Goal: Task Accomplishment & Management: Complete application form

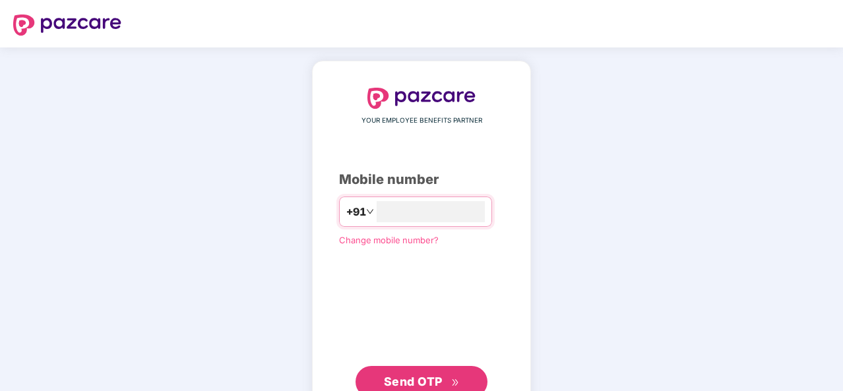
type input "*"
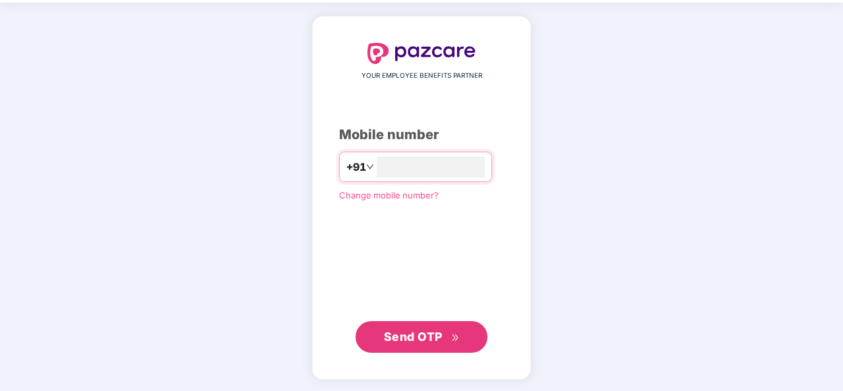
type input "**********"
click at [434, 343] on span "Send OTP" at bounding box center [422, 336] width 76 height 18
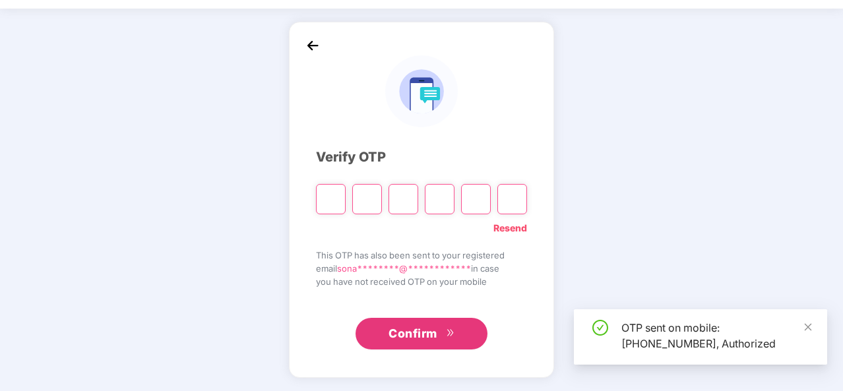
scroll to position [38, 0]
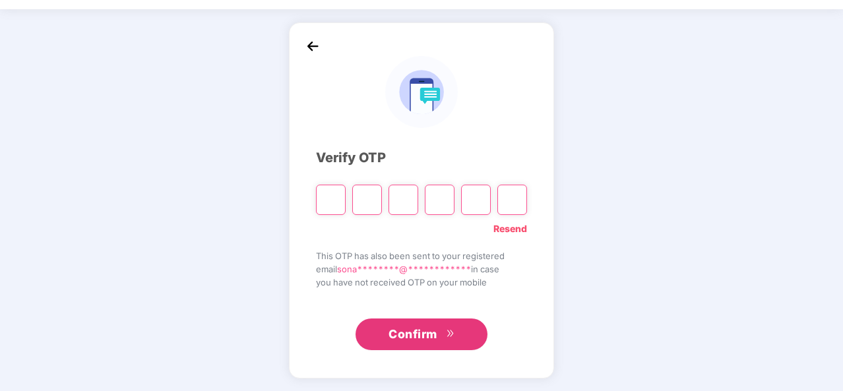
type input "*"
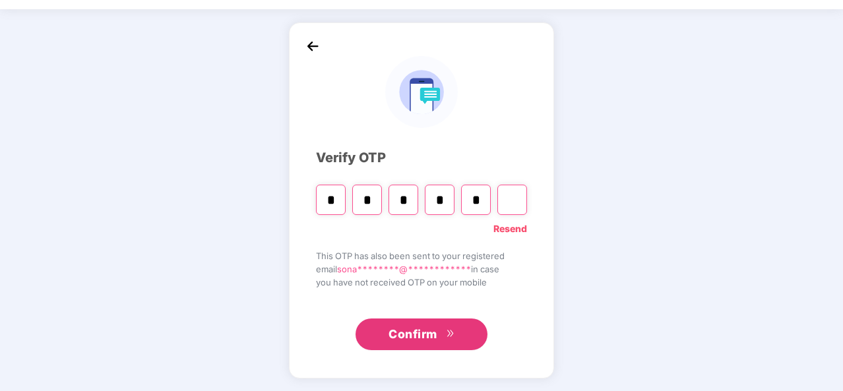
type input "*"
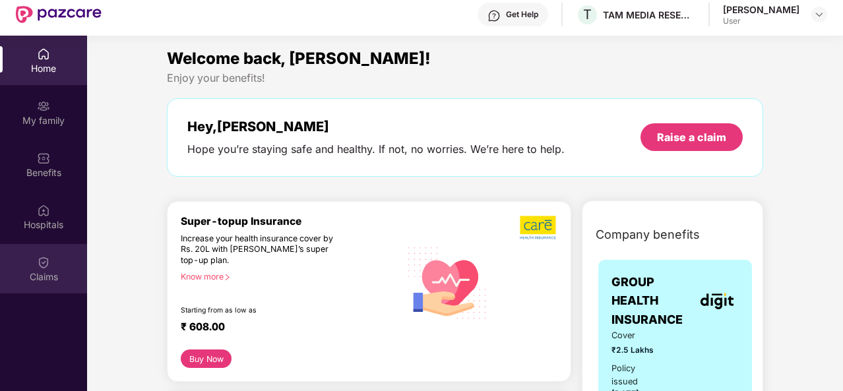
click at [56, 265] on div "Claims" at bounding box center [43, 268] width 87 height 49
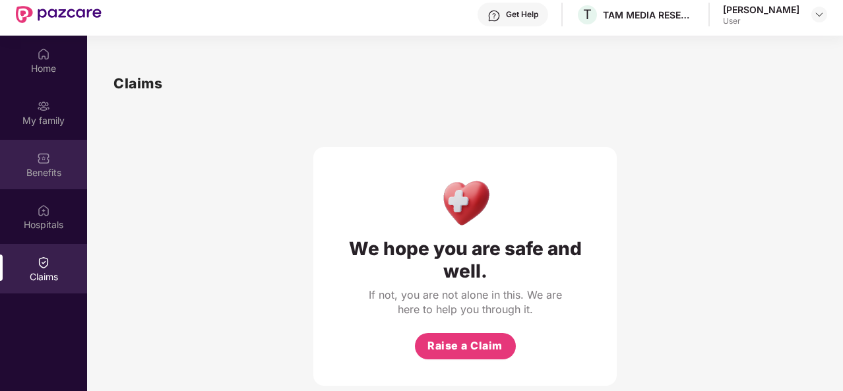
click at [40, 175] on div "Benefits" at bounding box center [43, 172] width 87 height 13
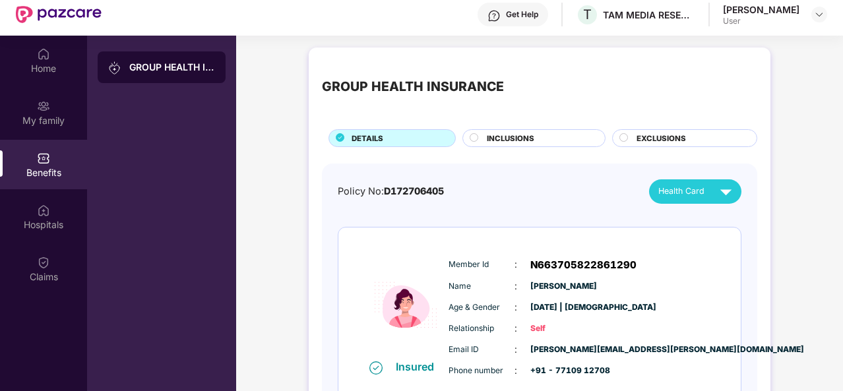
scroll to position [1, 0]
click at [471, 135] on circle at bounding box center [474, 138] width 8 height 8
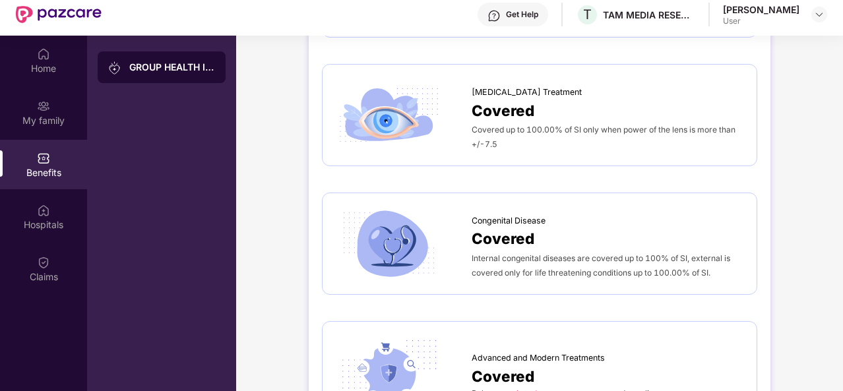
scroll to position [1396, 0]
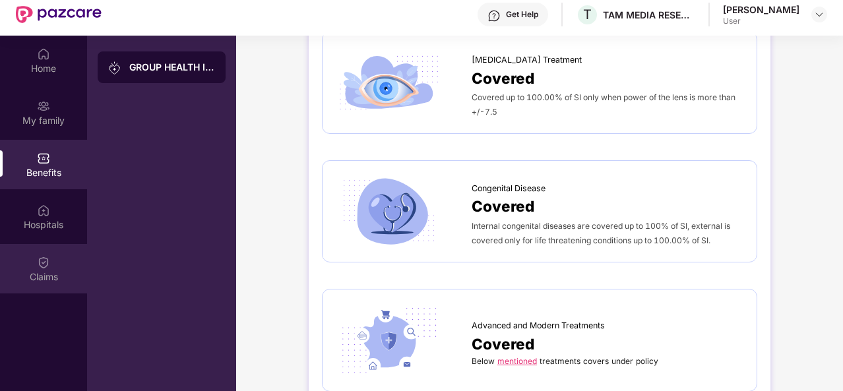
click at [39, 280] on div "Claims" at bounding box center [43, 276] width 87 height 13
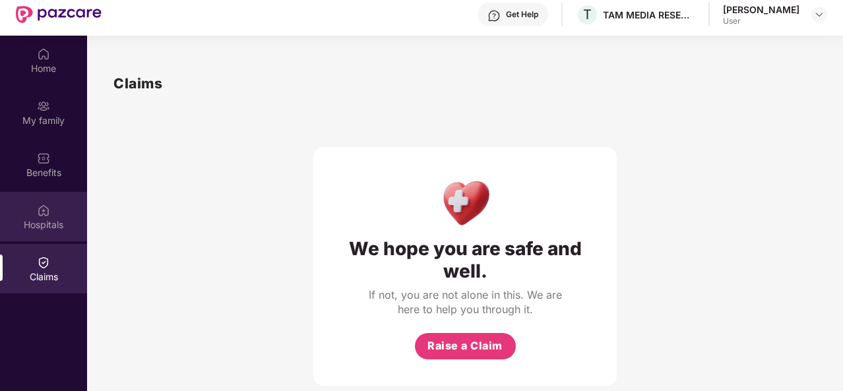
click at [49, 212] on img at bounding box center [43, 210] width 13 height 13
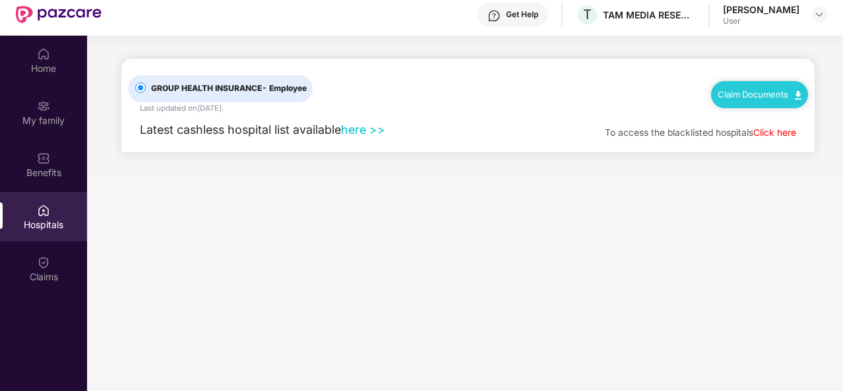
click at [341, 129] on link "here >>" at bounding box center [363, 130] width 44 height 14
click at [64, 279] on div "Claims" at bounding box center [43, 276] width 87 height 13
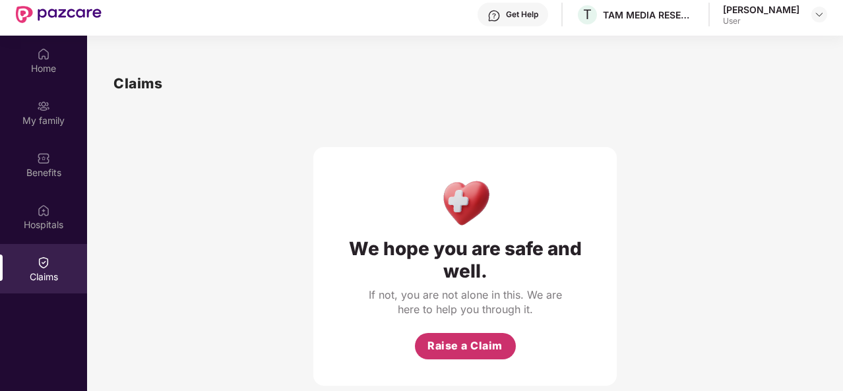
click at [492, 338] on span "Raise a Claim" at bounding box center [464, 346] width 75 height 16
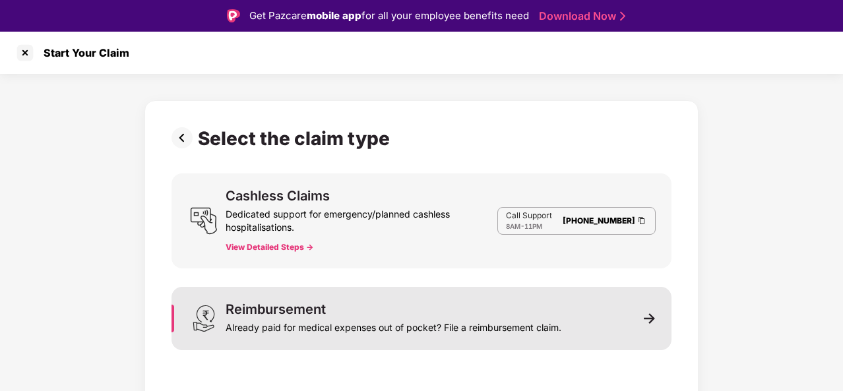
click at [377, 316] on div "Already paid for medical expenses out of pocket? File a reimbursement claim." at bounding box center [393, 325] width 336 height 18
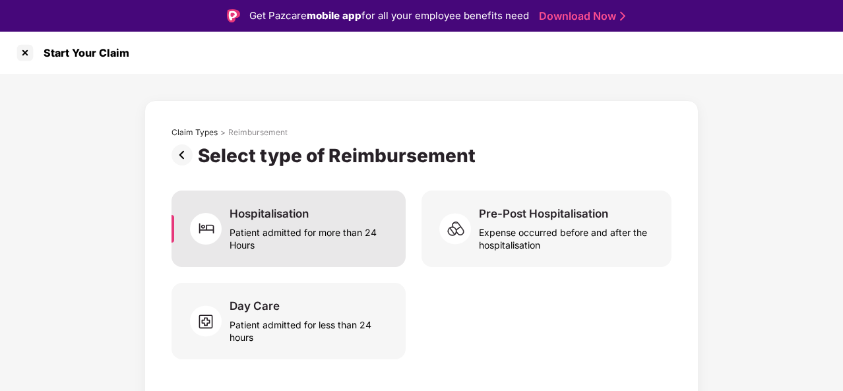
click at [333, 233] on div "Patient admitted for more than 24 Hours" at bounding box center [309, 236] width 160 height 30
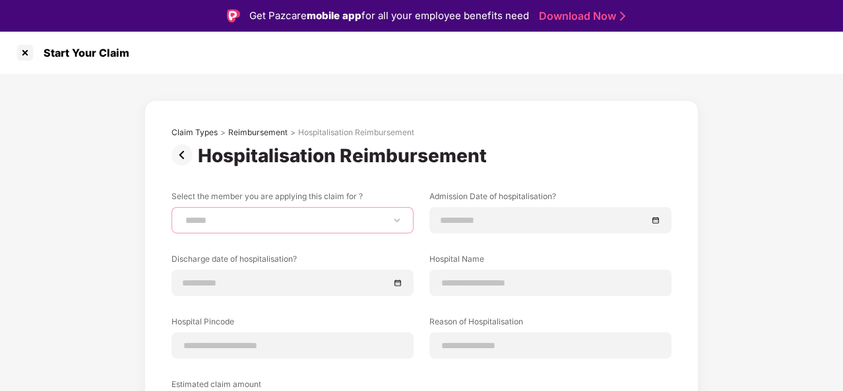
click at [276, 220] on select "**********" at bounding box center [293, 220] width 220 height 11
select select "**********"
click at [183, 215] on select "**********" at bounding box center [293, 220] width 220 height 11
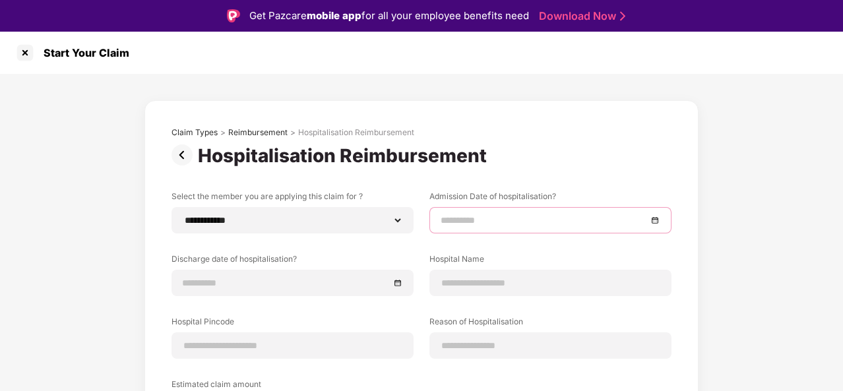
click at [462, 216] on input at bounding box center [543, 220] width 206 height 15
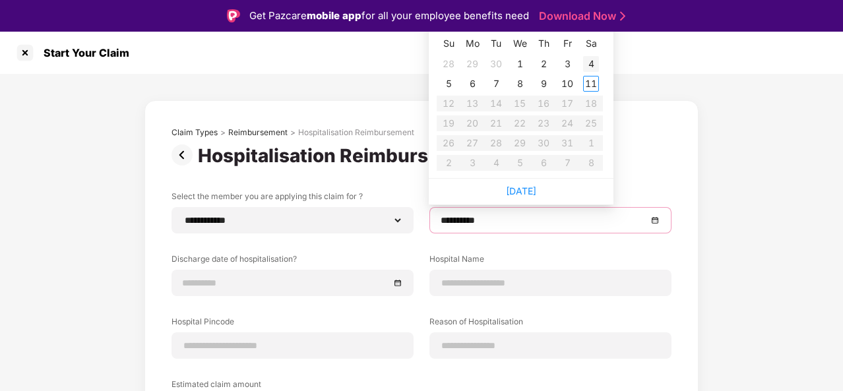
type input "**********"
click at [446, 62] on div "28" at bounding box center [448, 64] width 16 height 16
click at [450, 218] on input "**********" at bounding box center [543, 220] width 206 height 15
type input "**********"
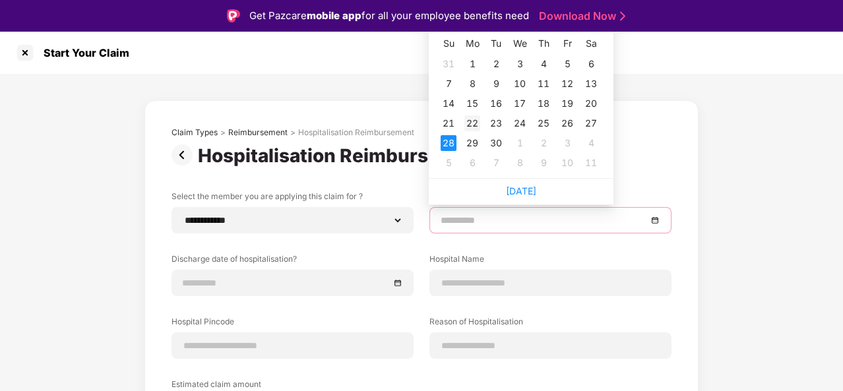
click at [469, 121] on div "22" at bounding box center [472, 123] width 16 height 16
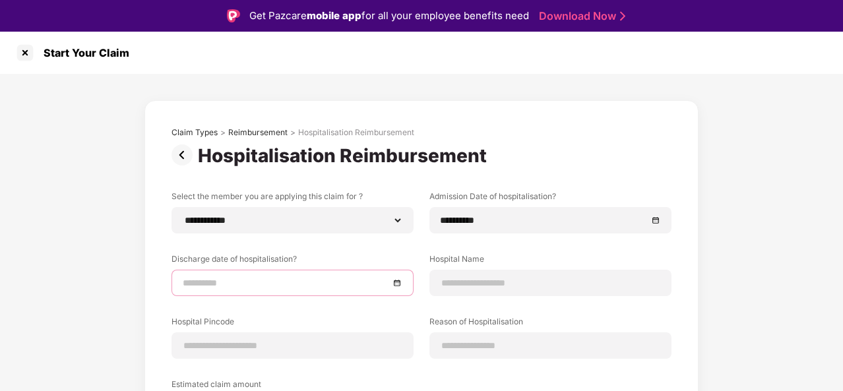
click at [280, 280] on input at bounding box center [286, 283] width 206 height 15
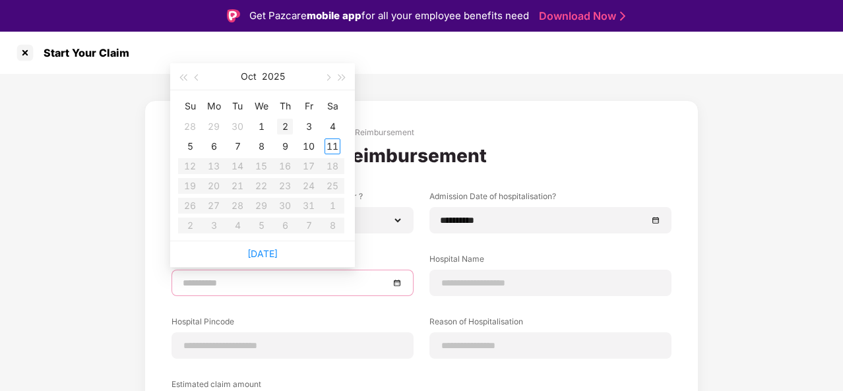
type input "**********"
click at [193, 127] on div "28" at bounding box center [190, 127] width 16 height 16
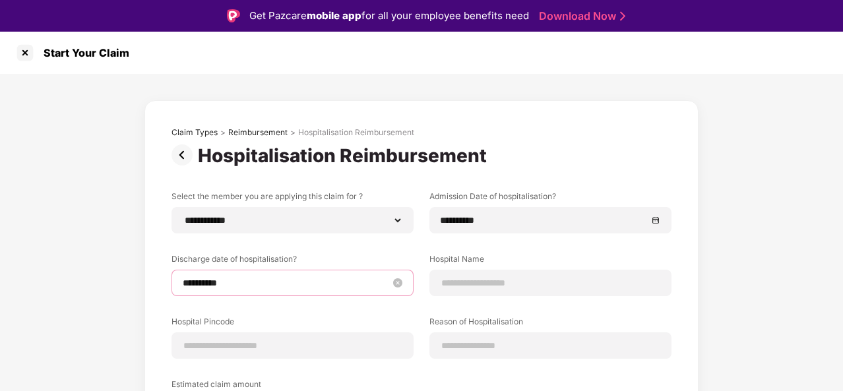
click at [212, 280] on input "**********" at bounding box center [286, 283] width 206 height 15
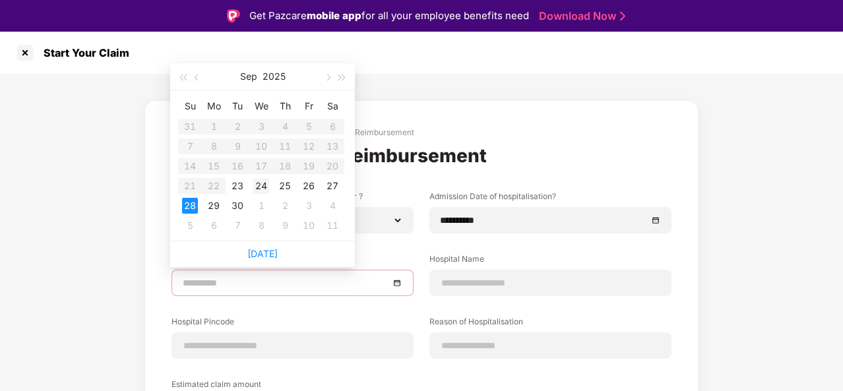
type input "**********"
click at [262, 187] on div "24" at bounding box center [261, 186] width 16 height 16
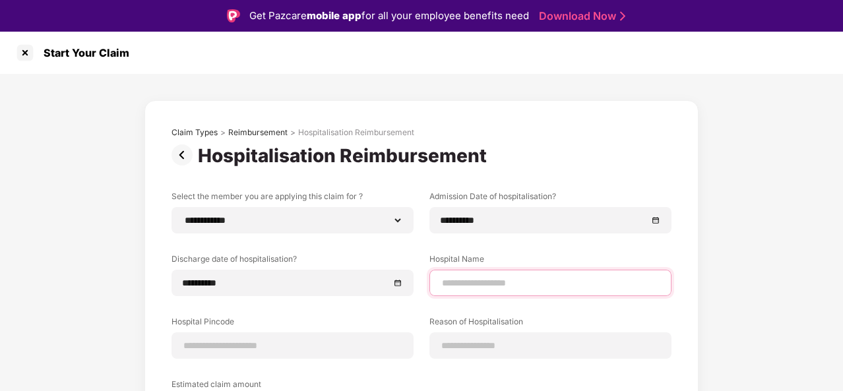
click at [479, 289] on input at bounding box center [550, 283] width 220 height 14
type input "**********"
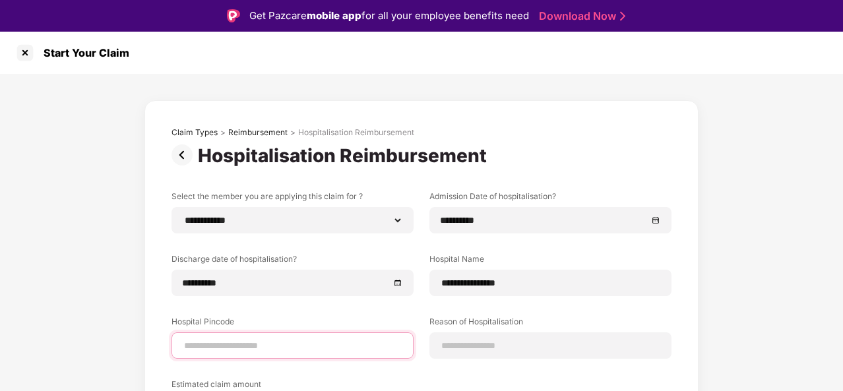
click at [314, 339] on input at bounding box center [293, 346] width 220 height 14
type input "******"
select select "*****"
select select "**********"
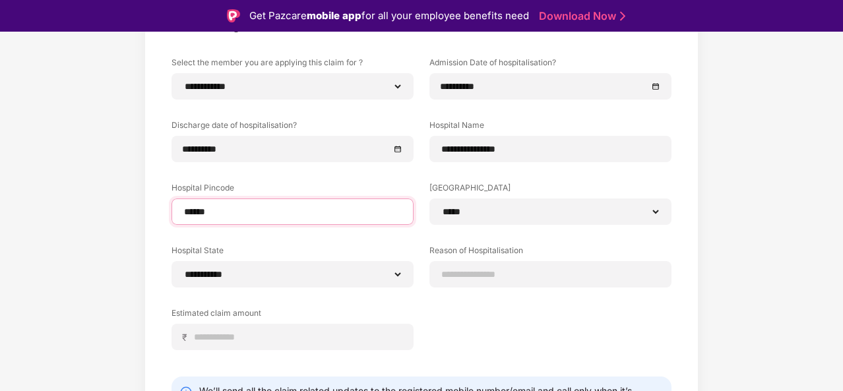
scroll to position [136, 0]
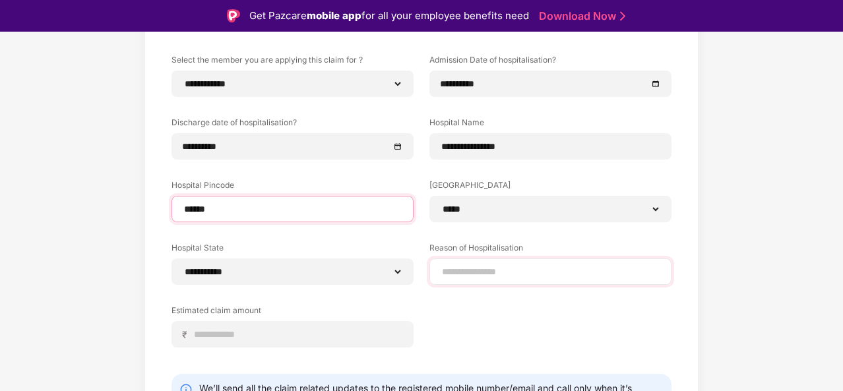
type input "******"
click at [462, 277] on input at bounding box center [550, 272] width 220 height 14
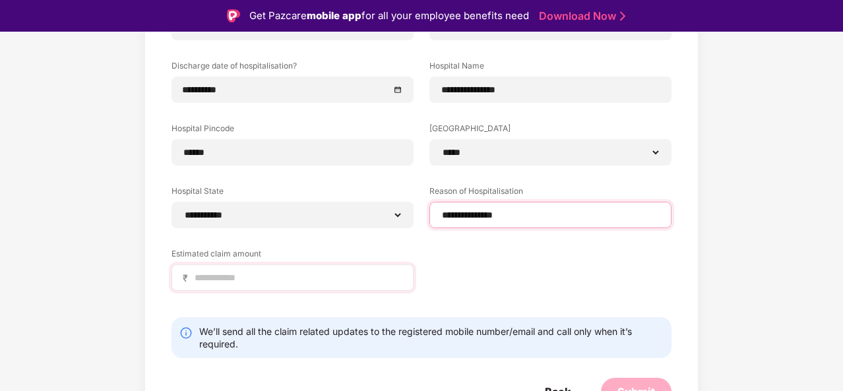
scroll to position [194, 0]
type input "**********"
click at [224, 280] on input at bounding box center [297, 277] width 209 height 14
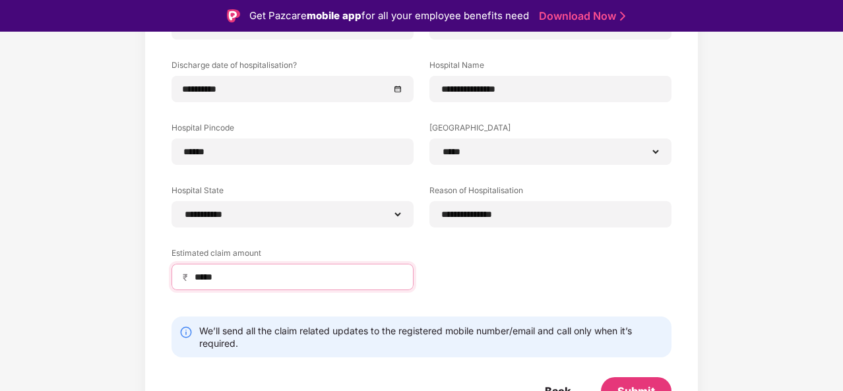
scroll to position [198, 0]
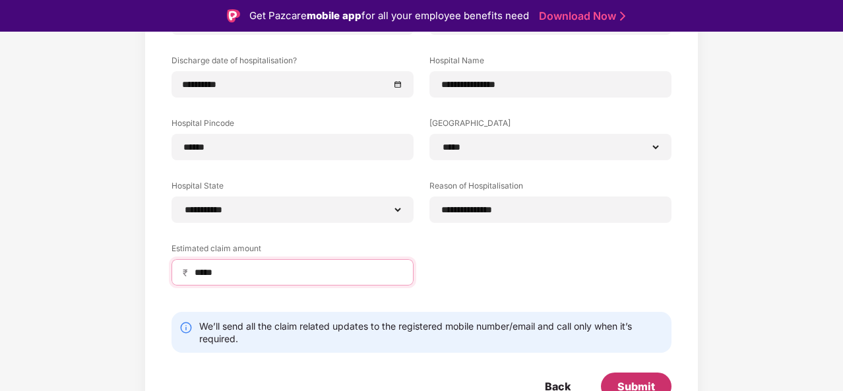
type input "*****"
click at [632, 379] on div "Submit" at bounding box center [636, 386] width 38 height 15
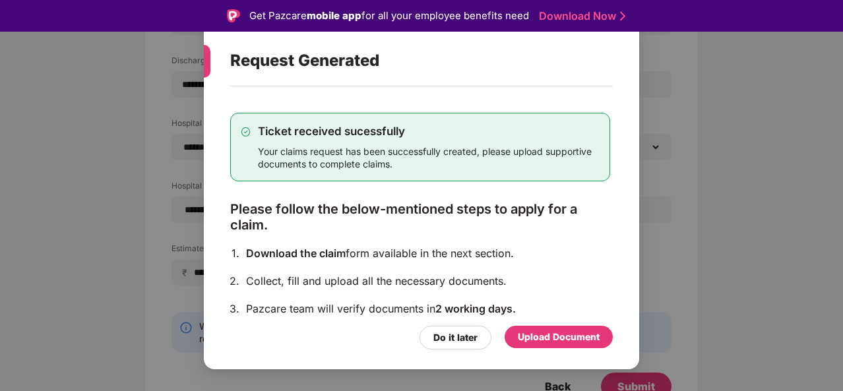
scroll to position [99, 0]
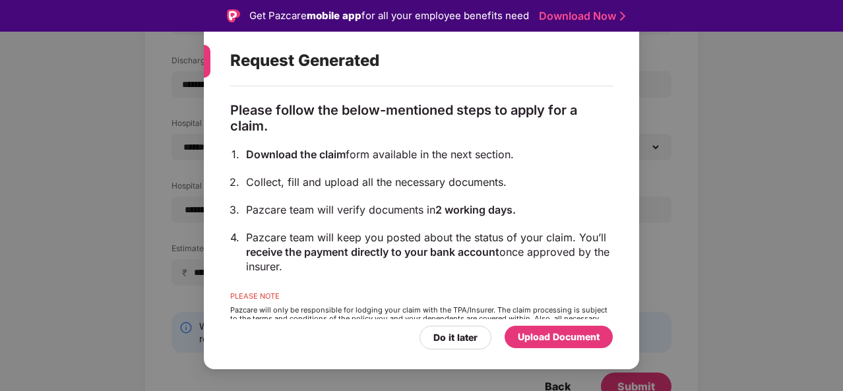
click at [562, 333] on div "Upload Document" at bounding box center [559, 337] width 82 height 15
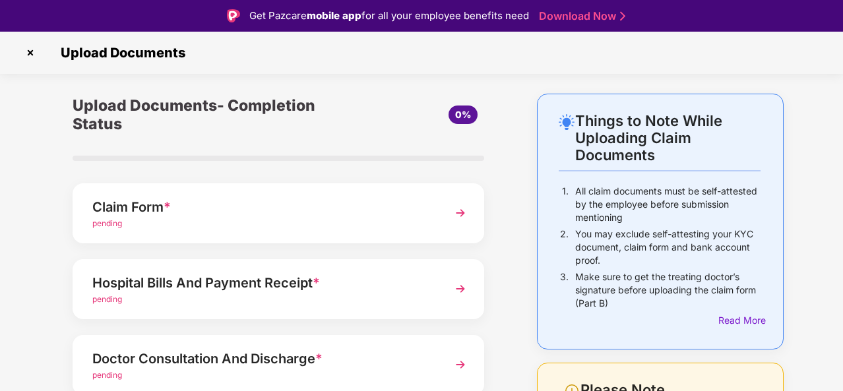
click at [459, 201] on img at bounding box center [460, 213] width 24 height 24
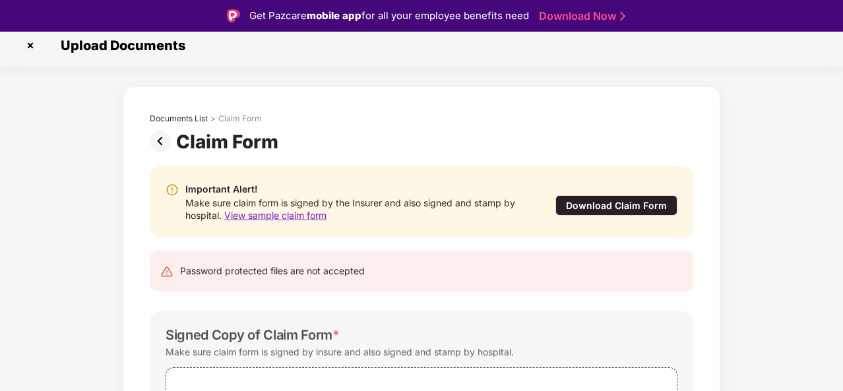
scroll to position [6, 0]
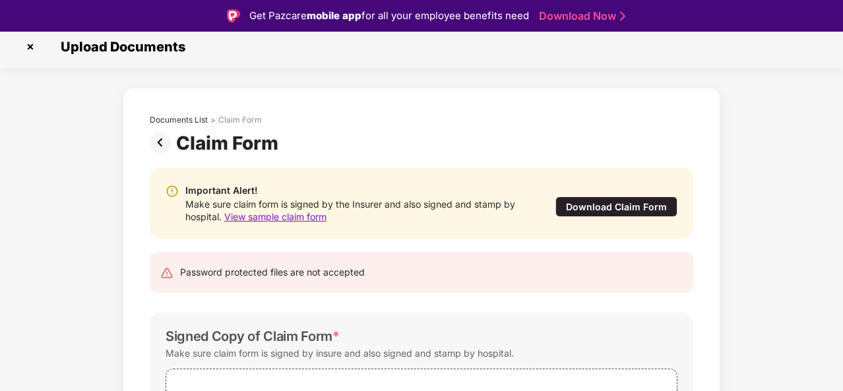
click at [326, 211] on span "View sample claim form" at bounding box center [275, 216] width 102 height 11
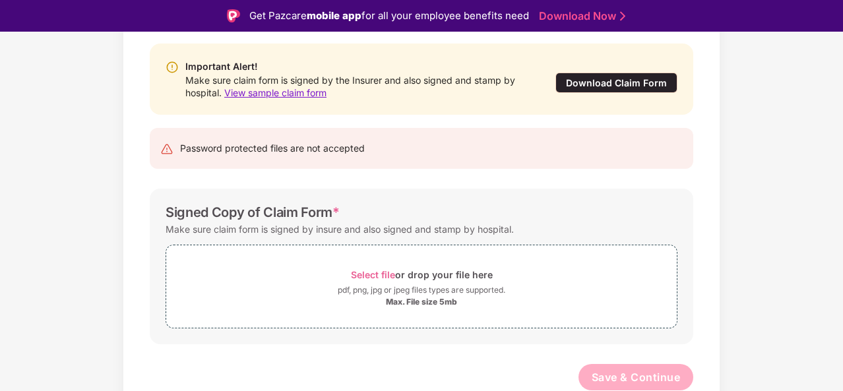
scroll to position [0, 0]
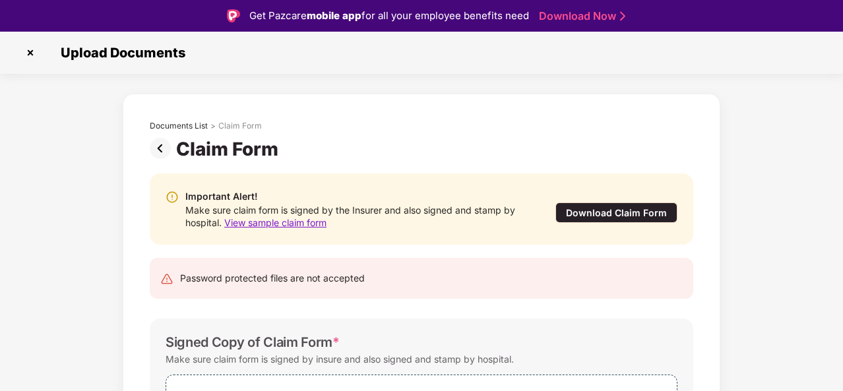
click at [640, 213] on div "Download Claim Form" at bounding box center [616, 212] width 122 height 20
click at [28, 56] on img at bounding box center [30, 52] width 21 height 21
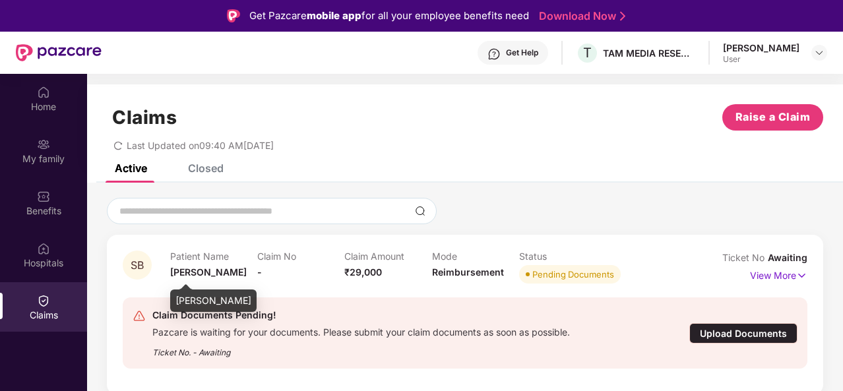
scroll to position [74, 0]
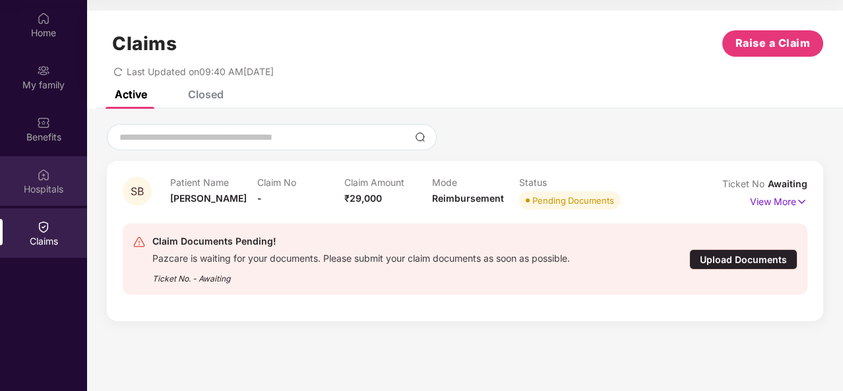
click at [55, 197] on div "Hospitals" at bounding box center [43, 180] width 87 height 49
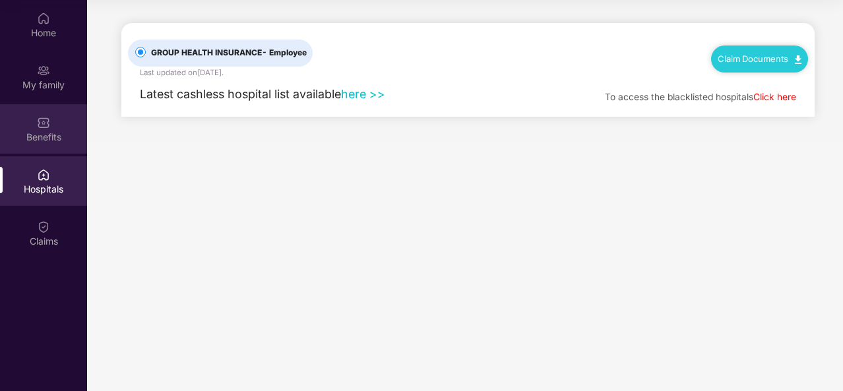
click at [36, 128] on div "Benefits" at bounding box center [43, 128] width 87 height 49
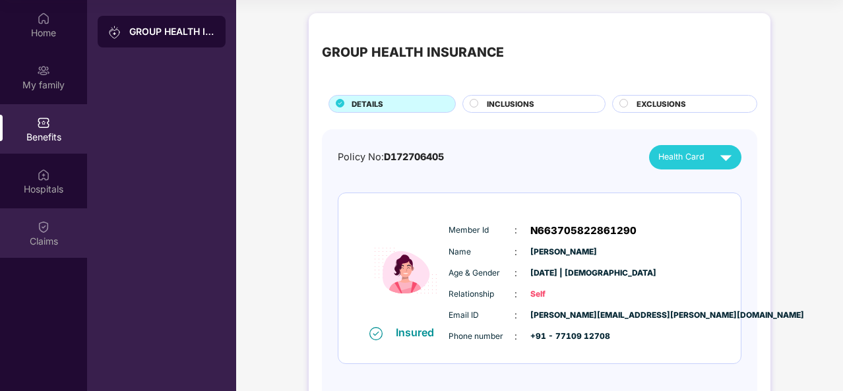
click at [39, 233] on div "Claims" at bounding box center [43, 232] width 87 height 49
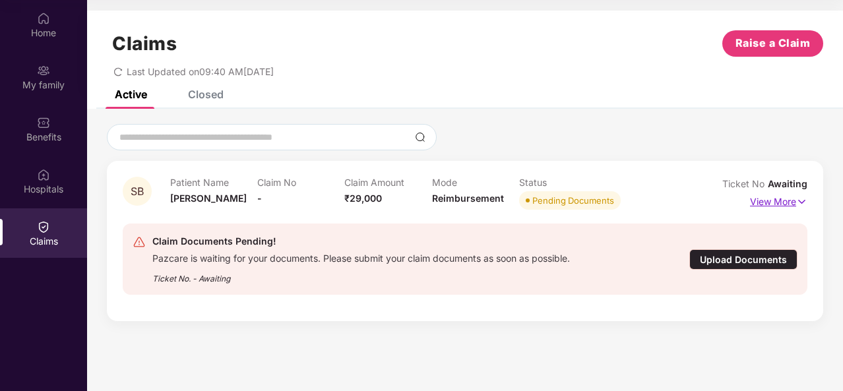
click at [786, 202] on p "View More" at bounding box center [778, 200] width 57 height 18
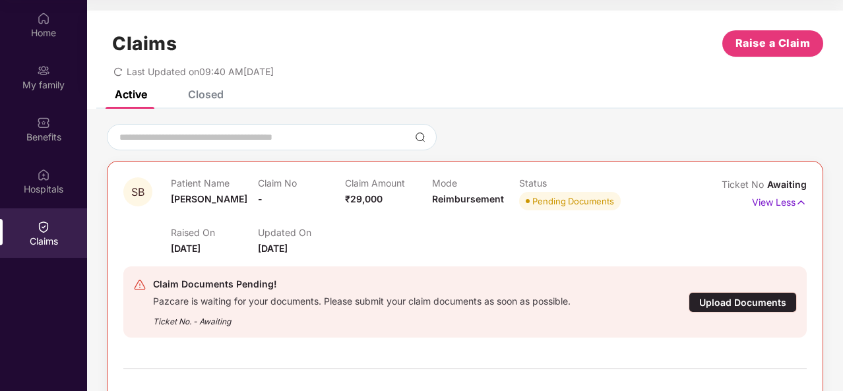
click at [734, 307] on div "Upload Documents" at bounding box center [742, 302] width 108 height 20
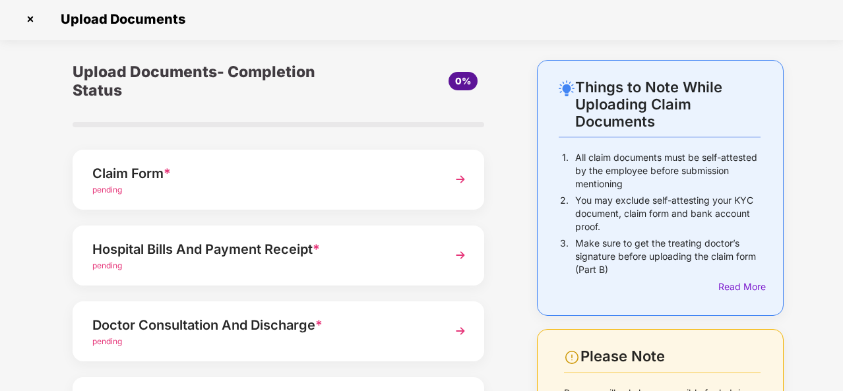
scroll to position [1, 0]
click at [709, 280] on div "Read More" at bounding box center [659, 287] width 202 height 15
click at [467, 244] on img at bounding box center [460, 256] width 24 height 24
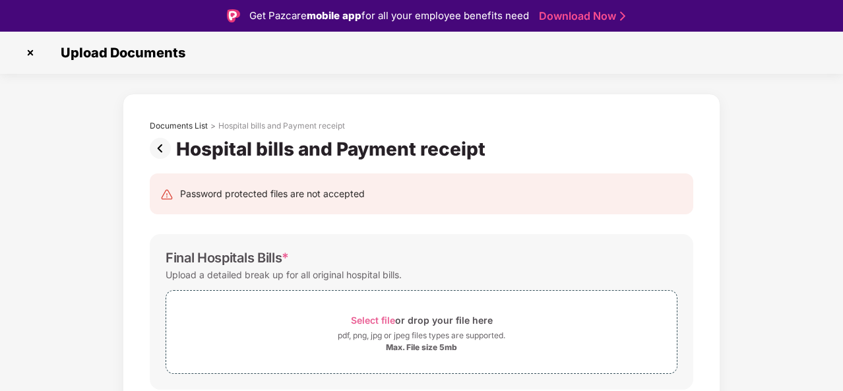
click at [34, 56] on img at bounding box center [30, 52] width 21 height 21
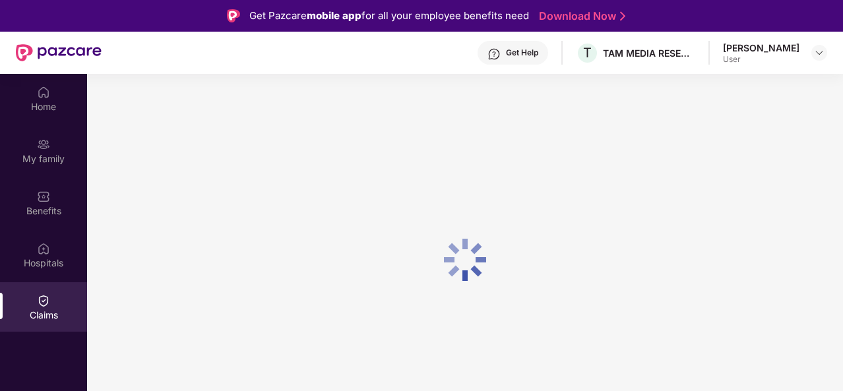
scroll to position [74, 0]
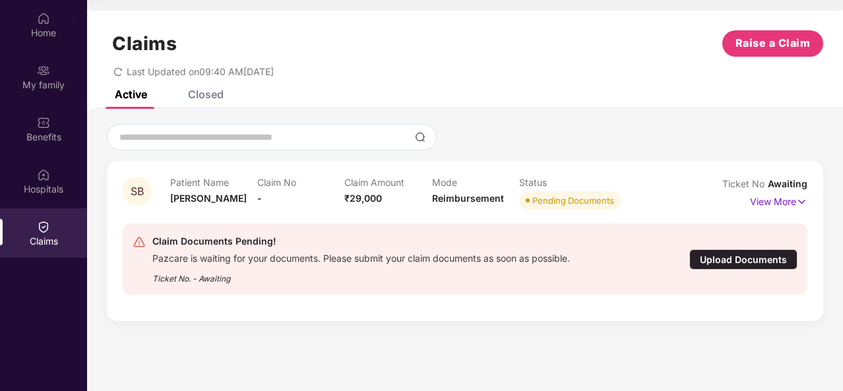
click at [719, 260] on div "Upload Documents" at bounding box center [743, 259] width 108 height 20
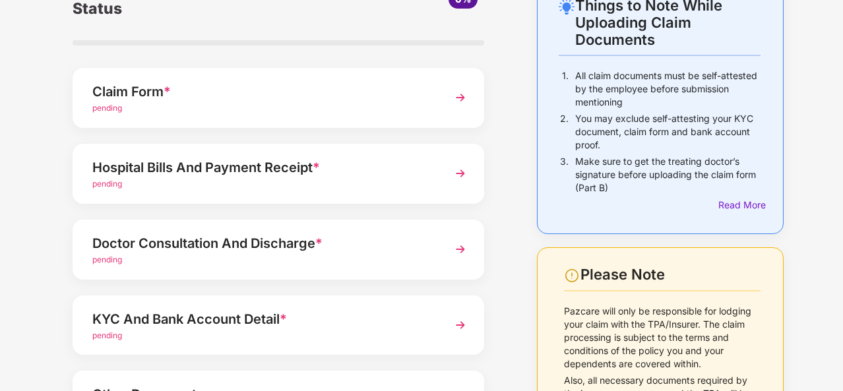
scroll to position [83, 0]
click at [740, 198] on div "Read More" at bounding box center [739, 205] width 42 height 15
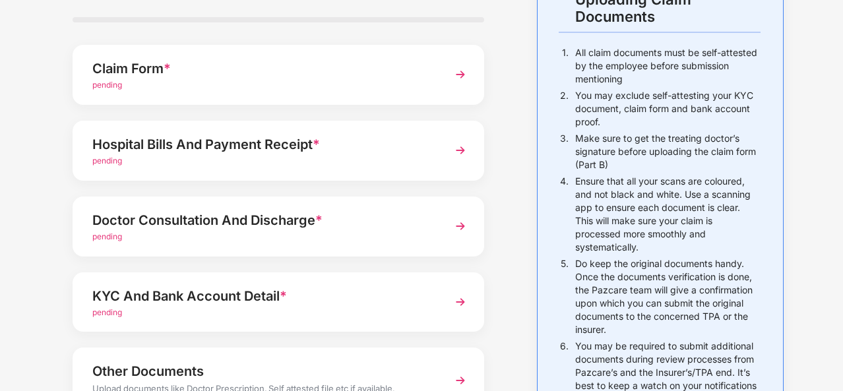
scroll to position [0, 0]
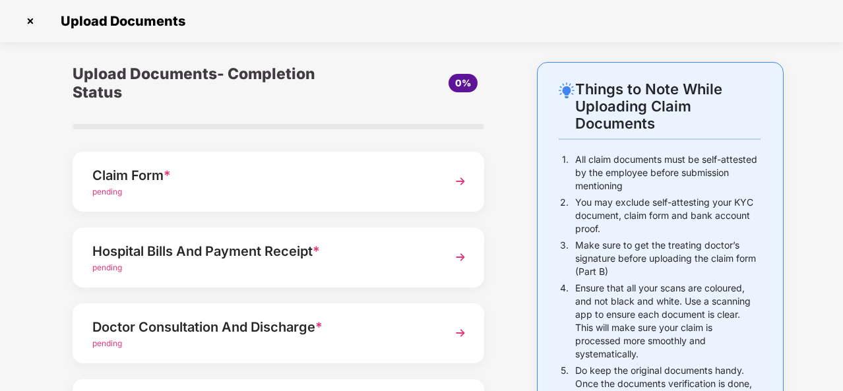
click at [27, 20] on img at bounding box center [30, 21] width 21 height 21
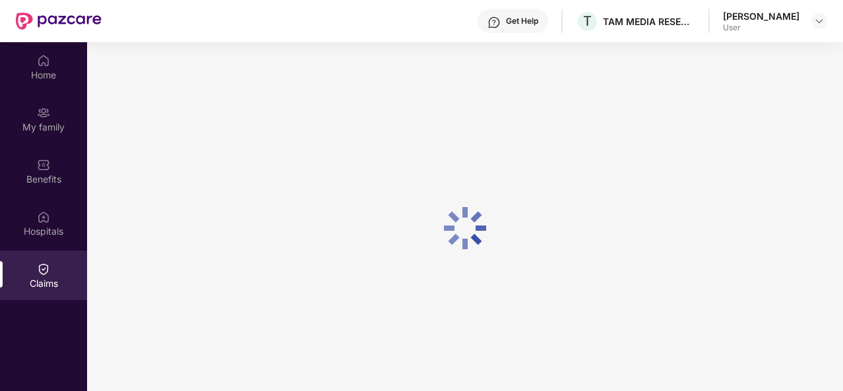
scroll to position [74, 0]
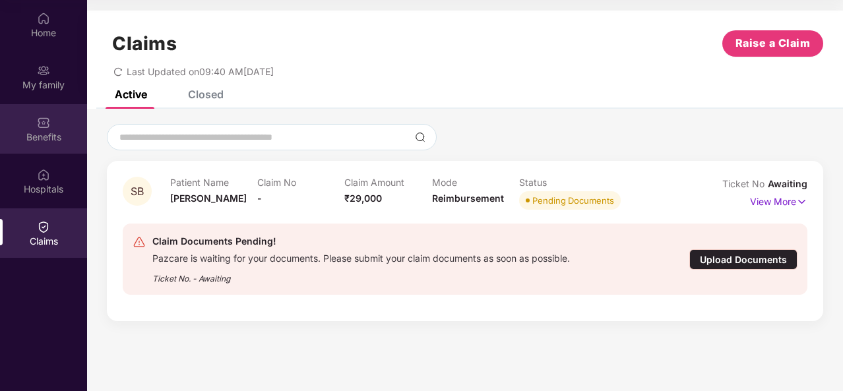
click at [49, 124] on img at bounding box center [43, 122] width 13 height 13
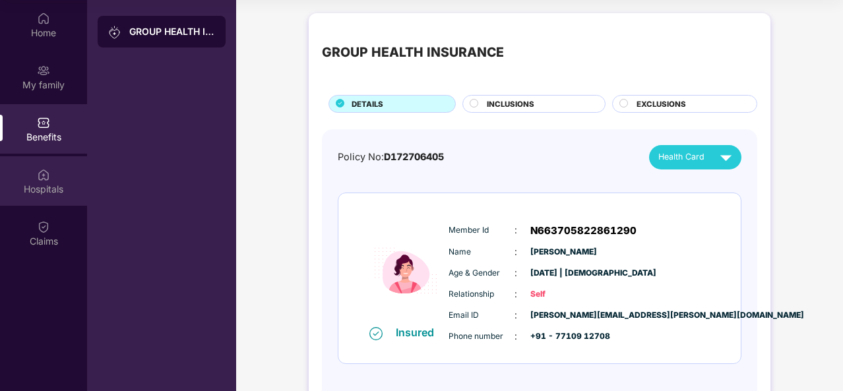
click at [40, 168] on img at bounding box center [43, 174] width 13 height 13
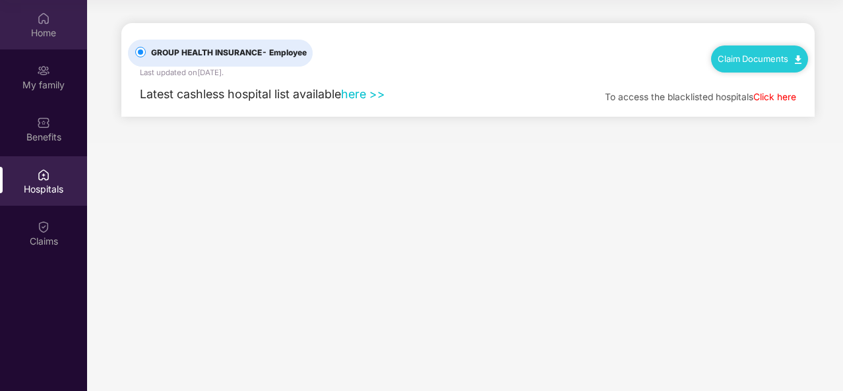
click at [48, 38] on div "Home" at bounding box center [43, 32] width 87 height 13
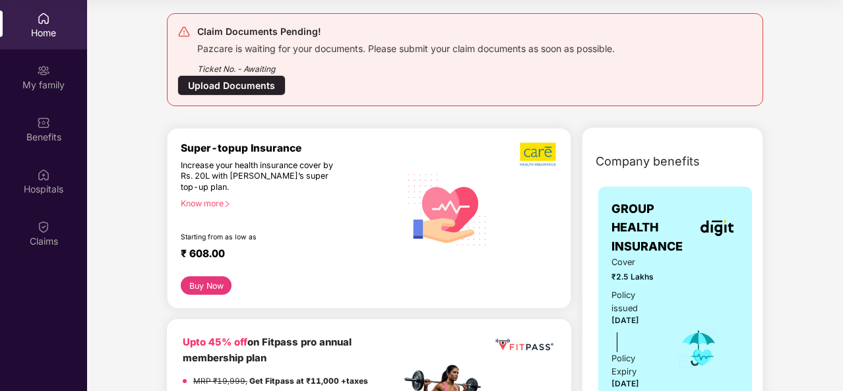
scroll to position [61, 0]
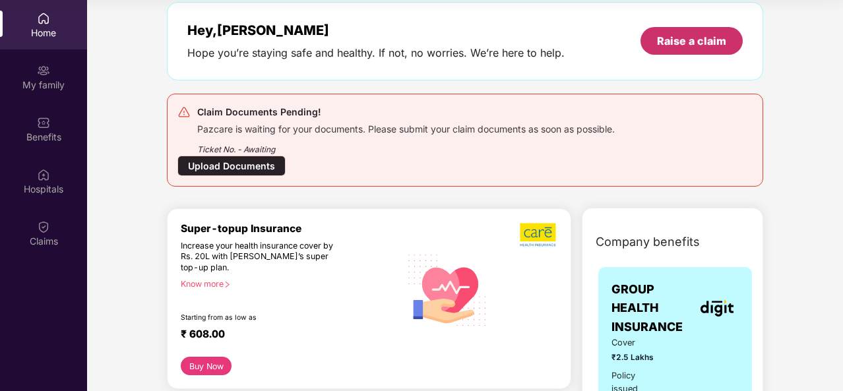
click at [659, 31] on div "Raise a claim" at bounding box center [691, 41] width 102 height 28
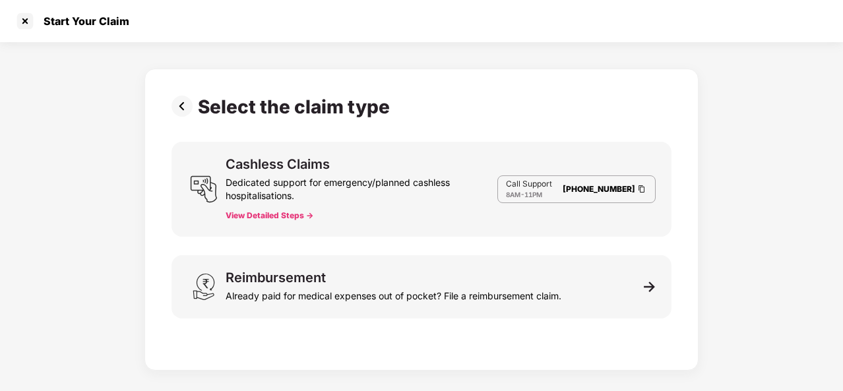
scroll to position [32, 0]
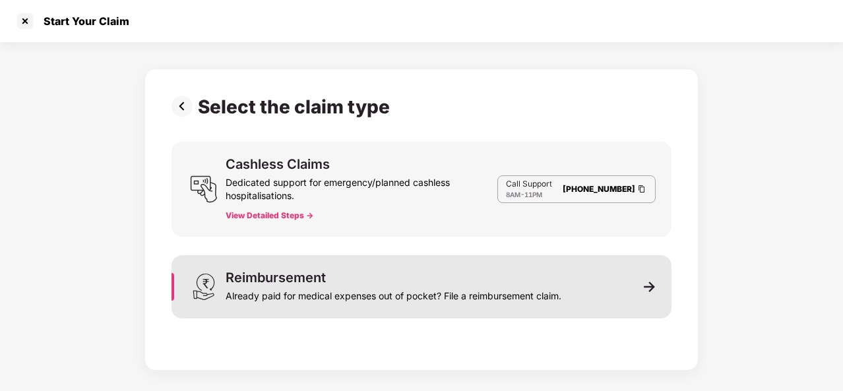
click at [509, 255] on div "Reimbursement Already paid for medical expenses out of pocket? File a reimburse…" at bounding box center [421, 286] width 500 height 63
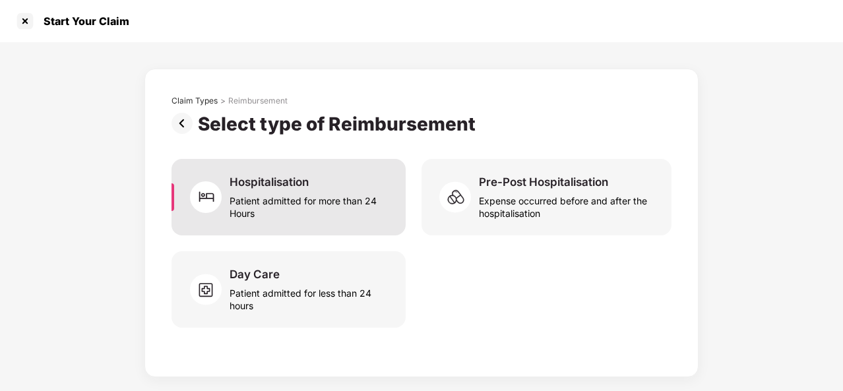
click at [303, 210] on div "Patient admitted for more than 24 Hours" at bounding box center [309, 204] width 160 height 30
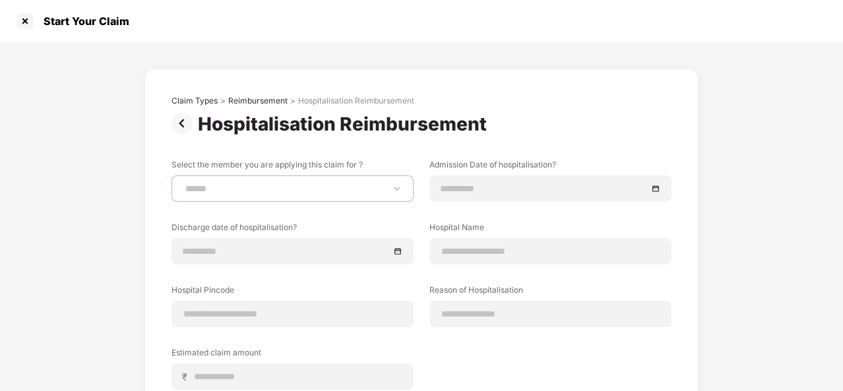
click at [313, 185] on select "**********" at bounding box center [293, 188] width 220 height 11
select select "**********"
click at [183, 183] on select "**********" at bounding box center [293, 188] width 220 height 11
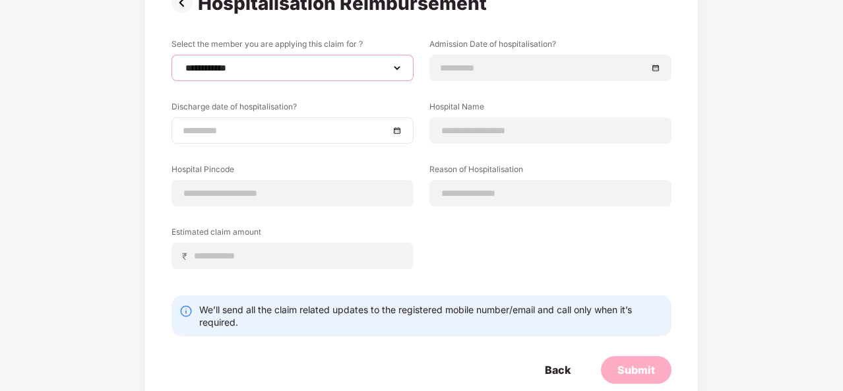
scroll to position [120, 0]
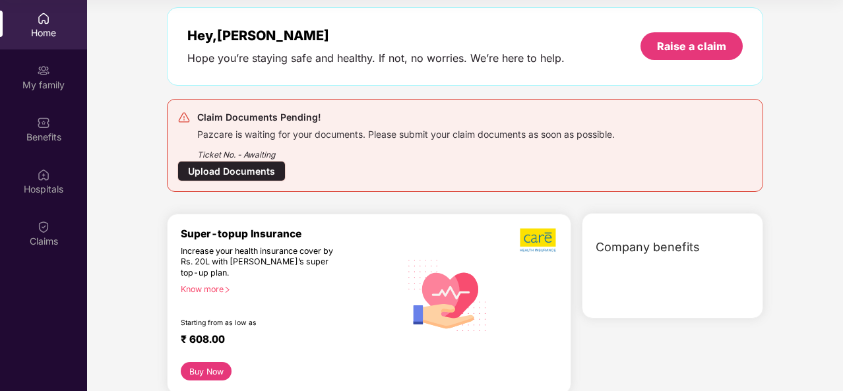
scroll to position [120, 0]
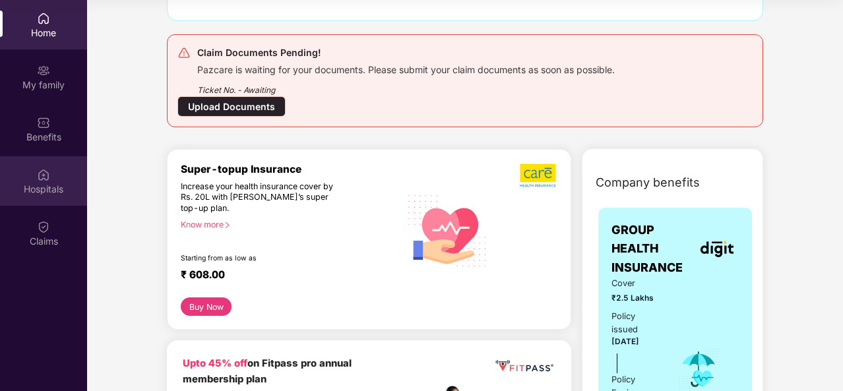
click at [55, 200] on div "Hospitals" at bounding box center [43, 180] width 87 height 49
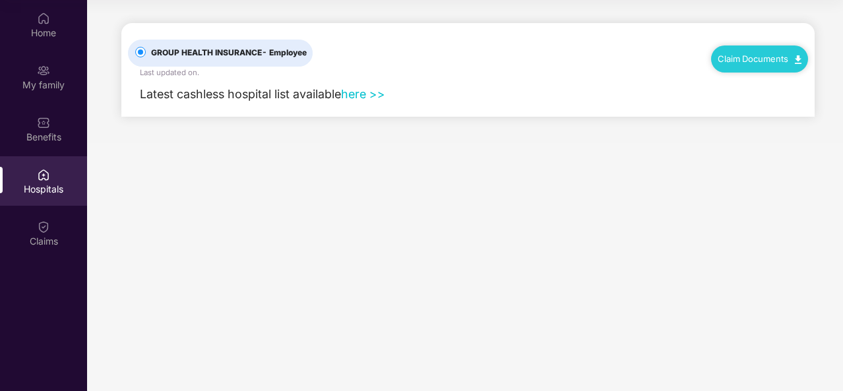
scroll to position [0, 0]
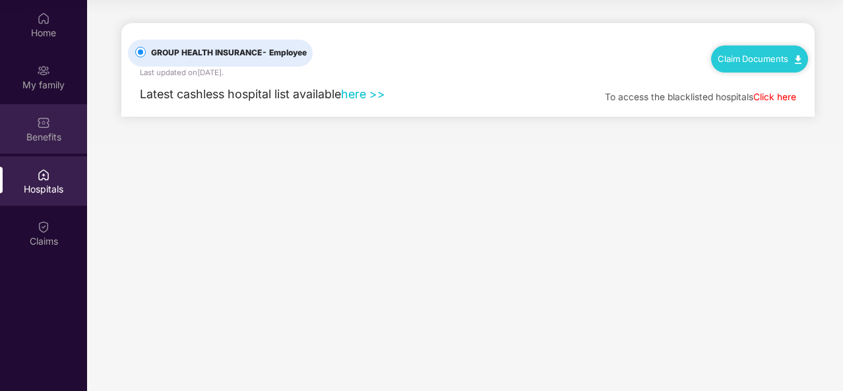
click at [75, 131] on div "Benefits" at bounding box center [43, 137] width 87 height 13
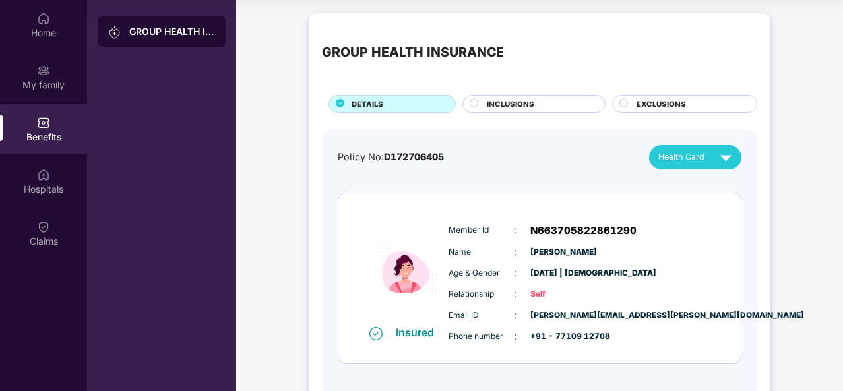
click at [510, 105] on span "INCLUSIONS" at bounding box center [510, 104] width 47 height 12
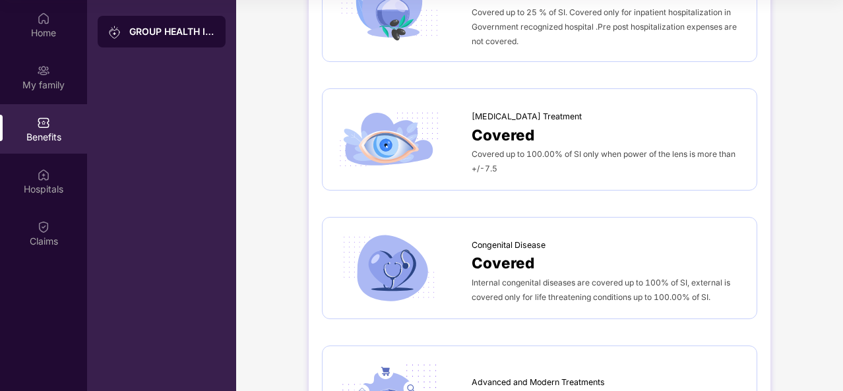
scroll to position [1396, 0]
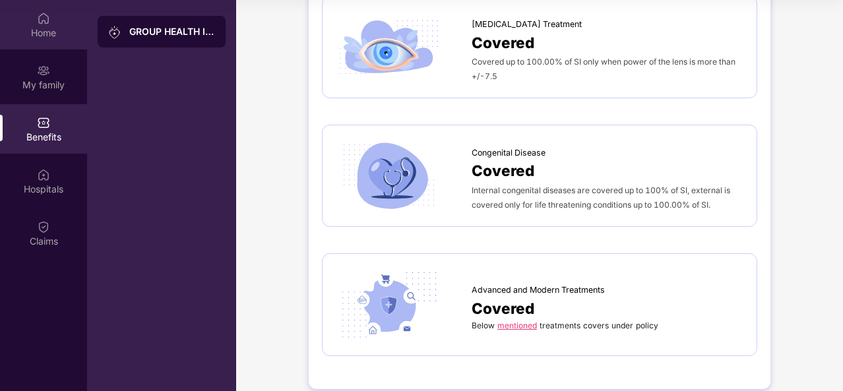
click at [70, 31] on div "Home" at bounding box center [43, 32] width 87 height 13
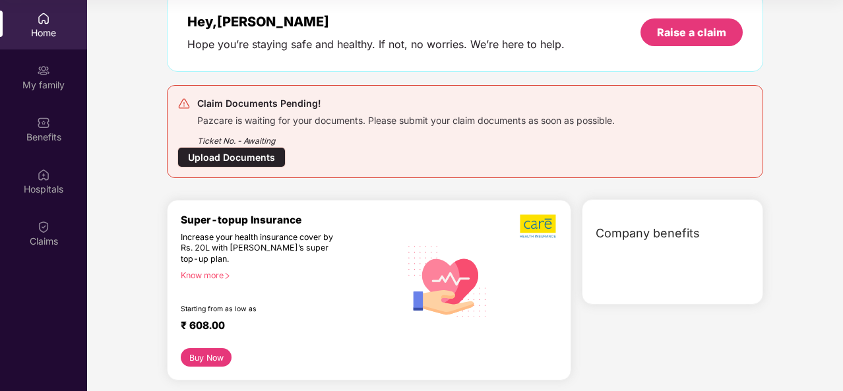
scroll to position [0, 0]
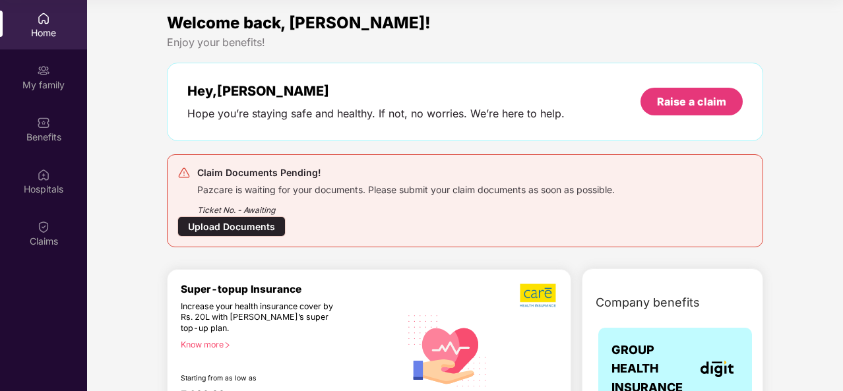
drag, startPoint x: 324, startPoint y: 335, endPoint x: 290, endPoint y: 283, distance: 62.4
click at [290, 283] on div "Super-topup Insurance Increase your health insurance cover by Rs. 20L with [PER…" at bounding box center [291, 350] width 220 height 135
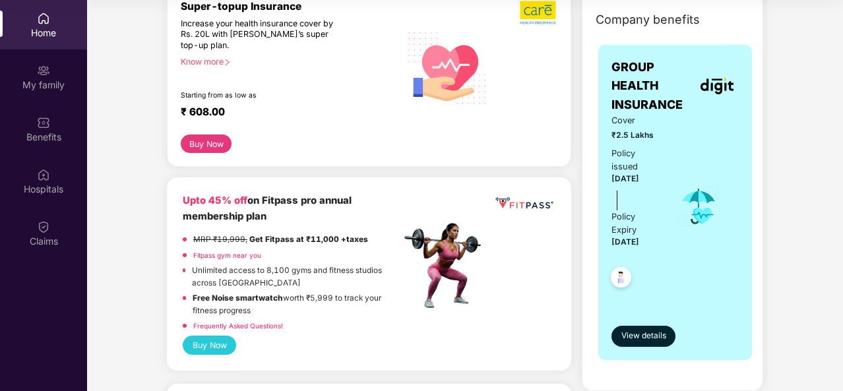
scroll to position [286, 0]
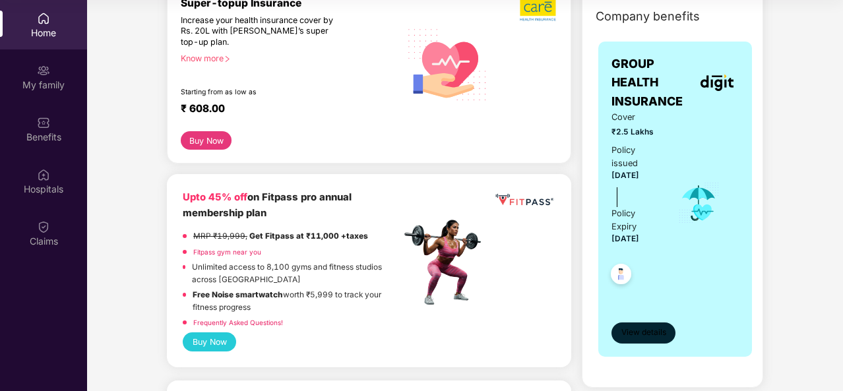
click at [631, 326] on span "View details" at bounding box center [643, 332] width 45 height 13
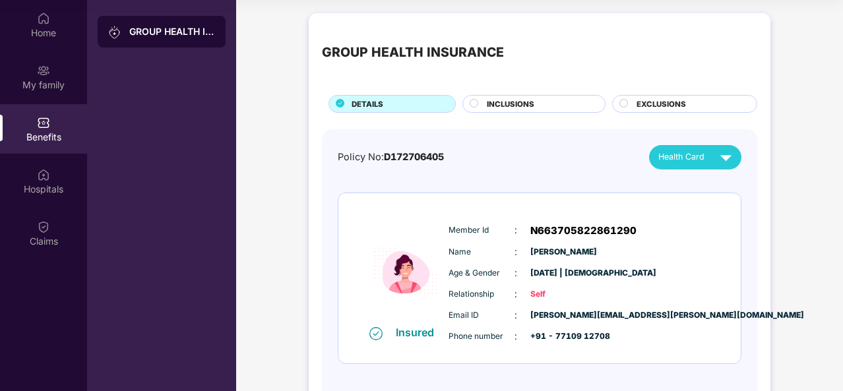
scroll to position [53, 0]
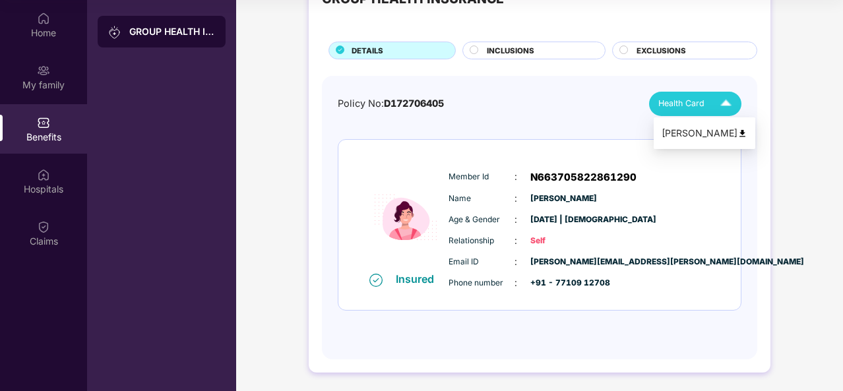
click at [665, 107] on span "Health Card" at bounding box center [681, 103] width 46 height 13
click at [459, 140] on div "Insured Member Id : N663705822861290 Name : [PERSON_NAME] Age & Gender : [DATE]…" at bounding box center [539, 225] width 402 height 171
click at [130, 28] on div "GROUP HEALTH INSURANCE" at bounding box center [172, 31] width 86 height 13
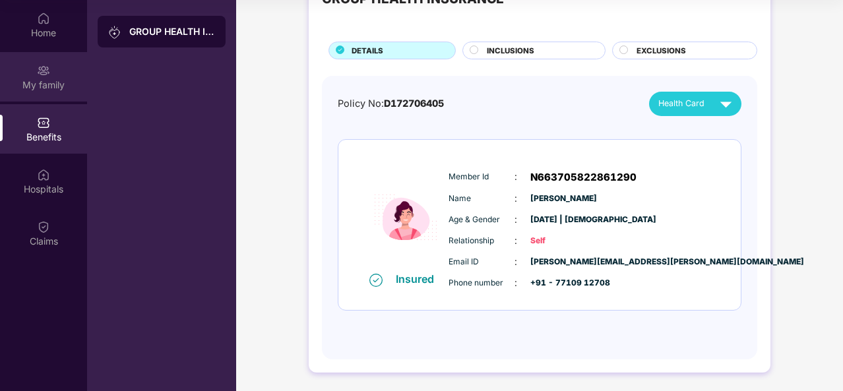
click at [58, 63] on div "My family" at bounding box center [43, 76] width 87 height 49
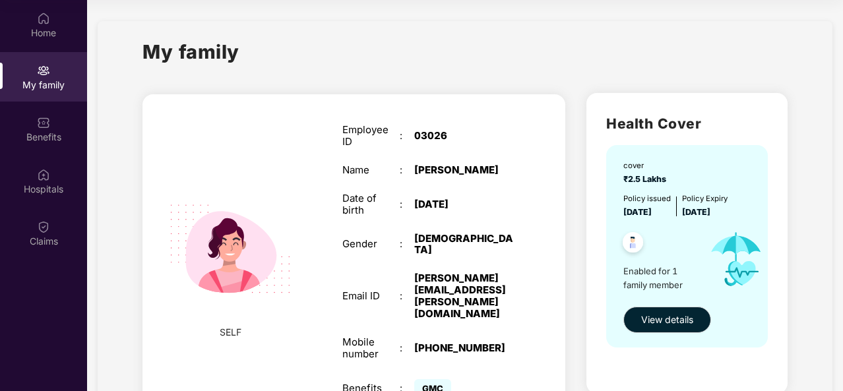
scroll to position [55, 0]
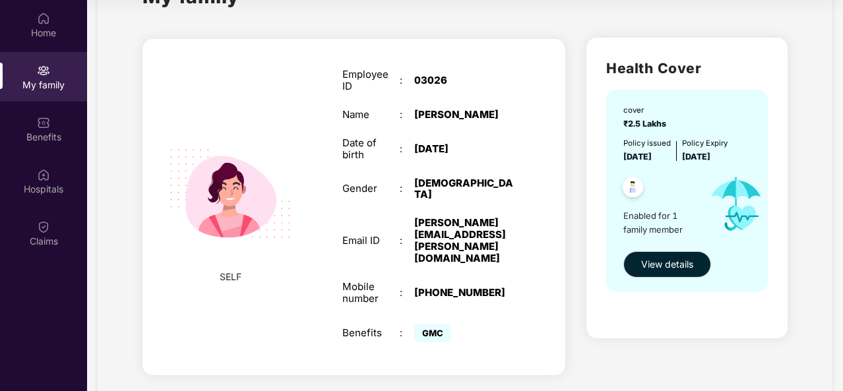
click at [429, 324] on span "GMC" at bounding box center [432, 333] width 37 height 18
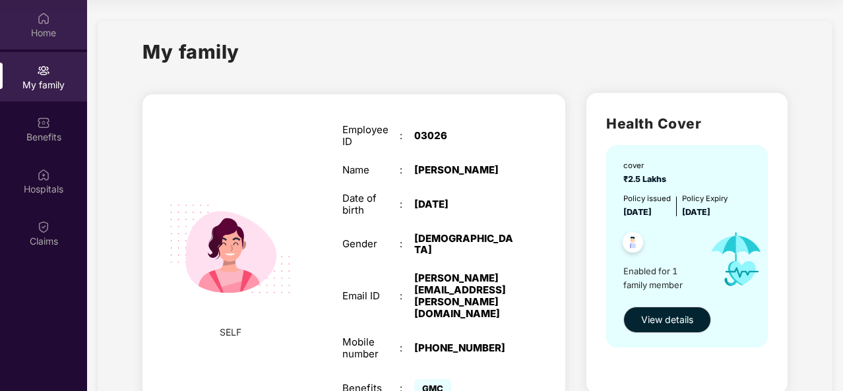
click at [51, 12] on div "Home" at bounding box center [43, 24] width 87 height 49
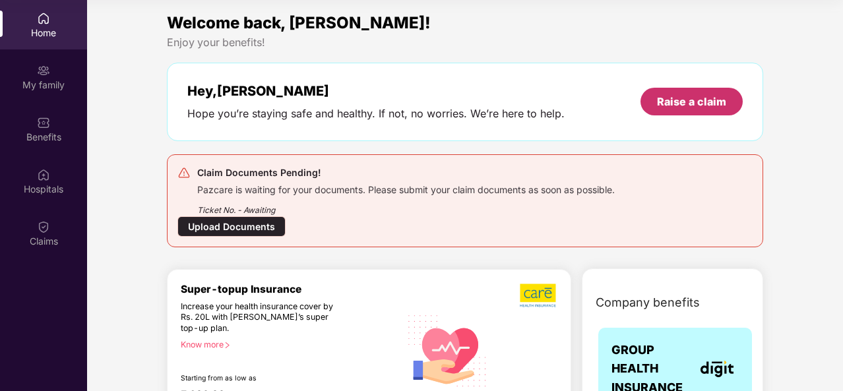
click at [656, 93] on div "Raise a claim" at bounding box center [691, 102] width 102 height 28
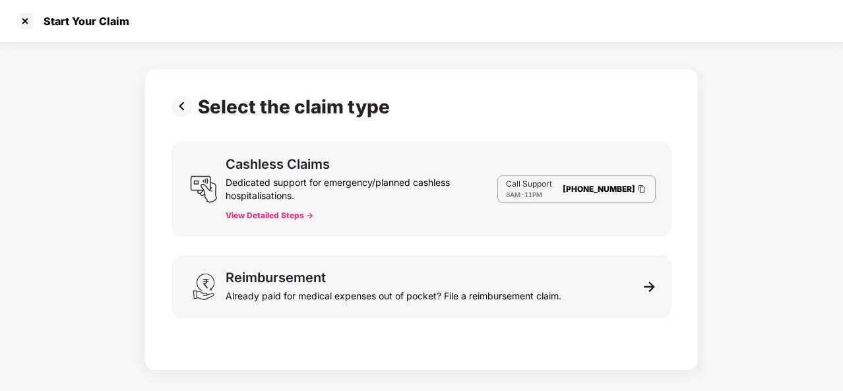
scroll to position [32, 0]
click at [669, 308] on div "Select the claim type Cashless Claims Dedicated support for emergency/planned c…" at bounding box center [421, 216] width 500 height 241
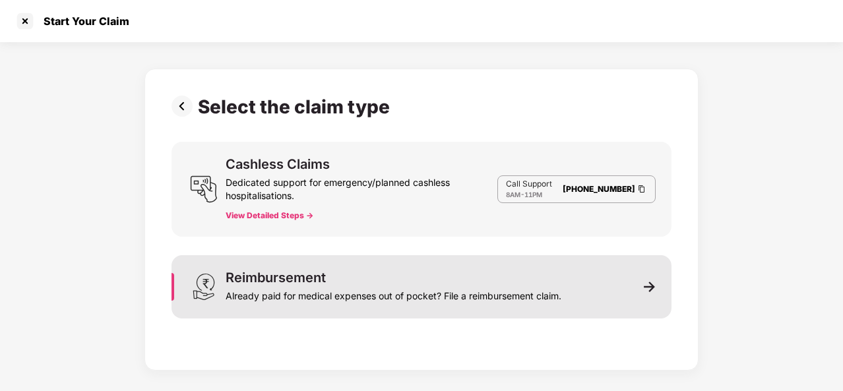
click at [637, 284] on div "Reimbursement Already paid for medical expenses out of pocket? File a reimburse…" at bounding box center [421, 286] width 500 height 63
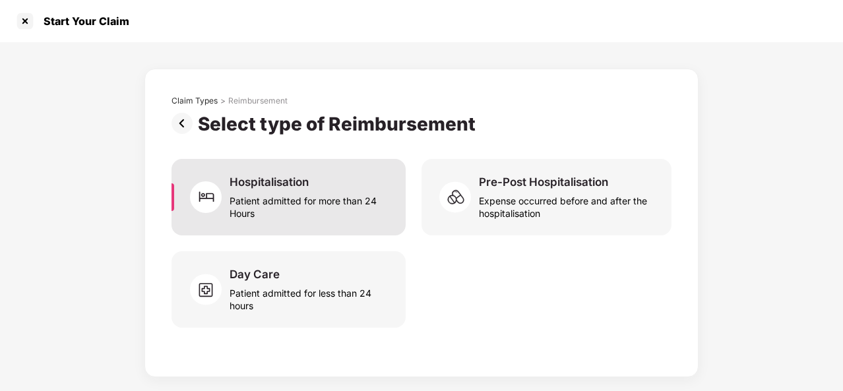
click at [390, 200] on div "Hospitalisation Patient admitted for more than 24 Hours" at bounding box center [288, 197] width 234 height 76
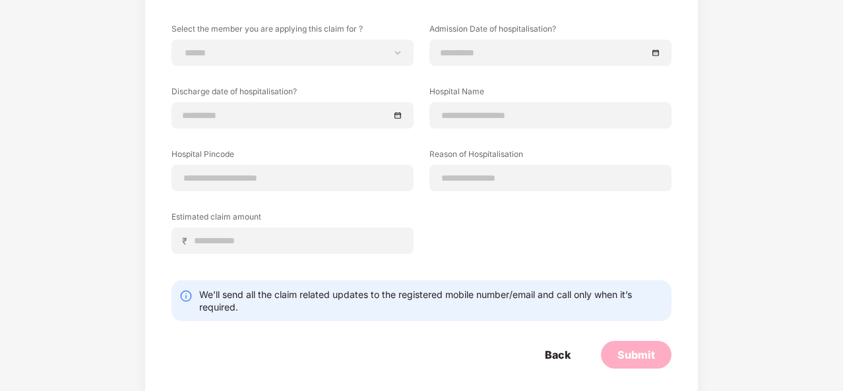
scroll to position [0, 0]
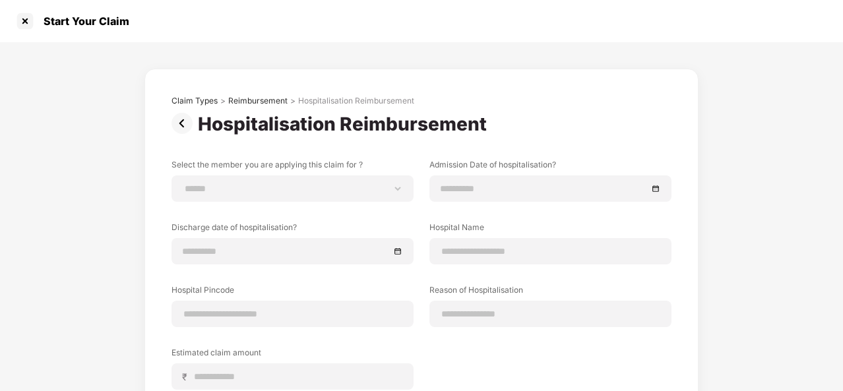
click at [391, 72] on div "**********" at bounding box center [421, 303] width 554 height 469
